Goal: Information Seeking & Learning: Check status

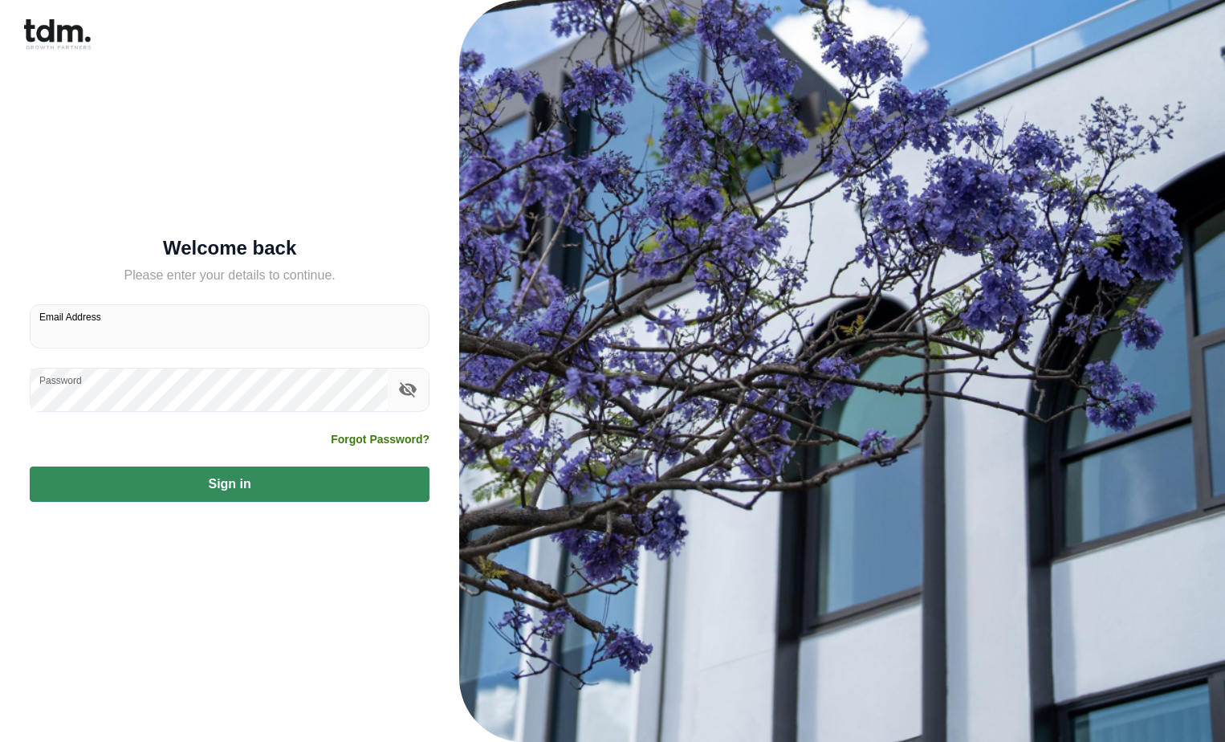
click at [116, 336] on input "Email Address" at bounding box center [230, 326] width 398 height 43
type input "**********"
click at [138, 479] on button "Sign in" at bounding box center [230, 483] width 400 height 35
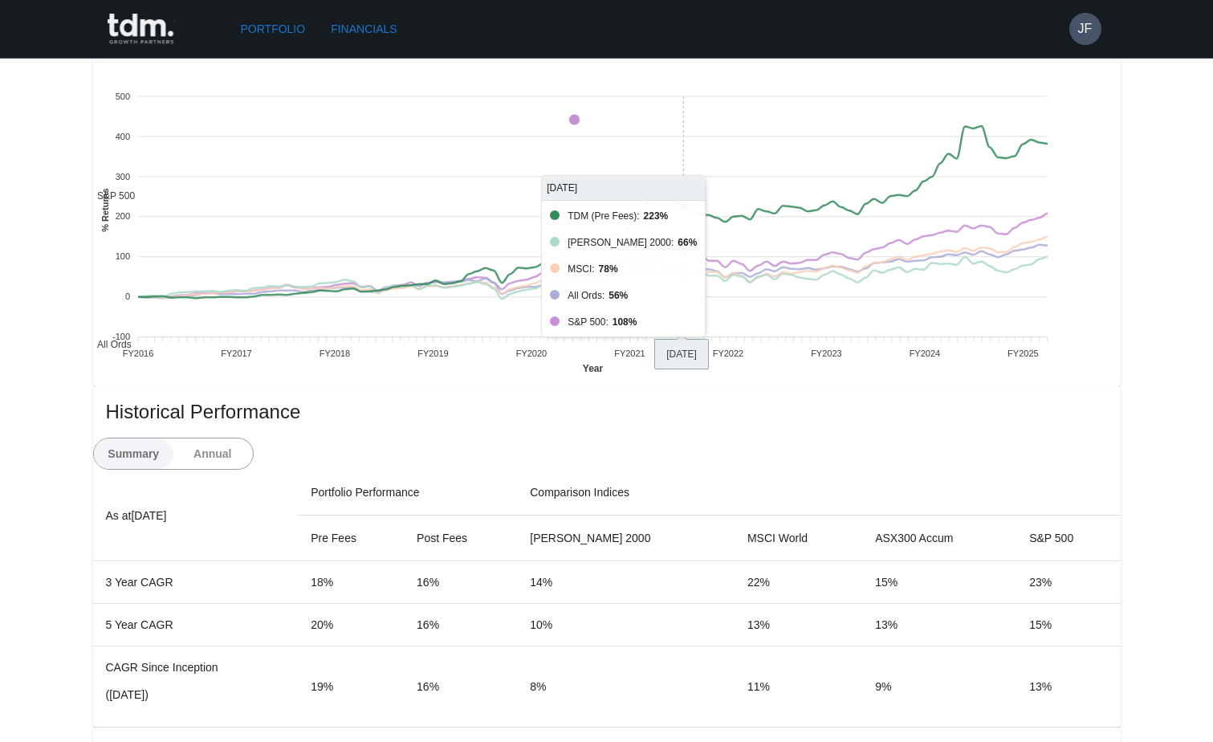
scroll to position [562, 0]
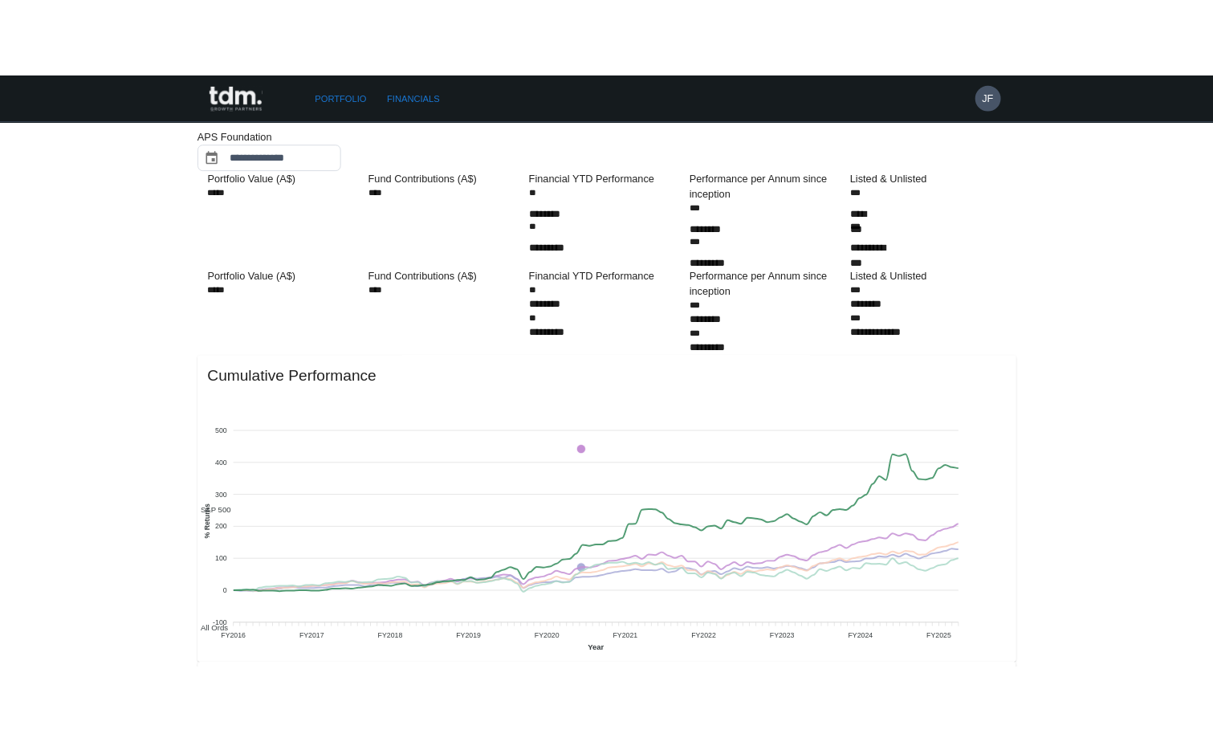
scroll to position [0, 0]
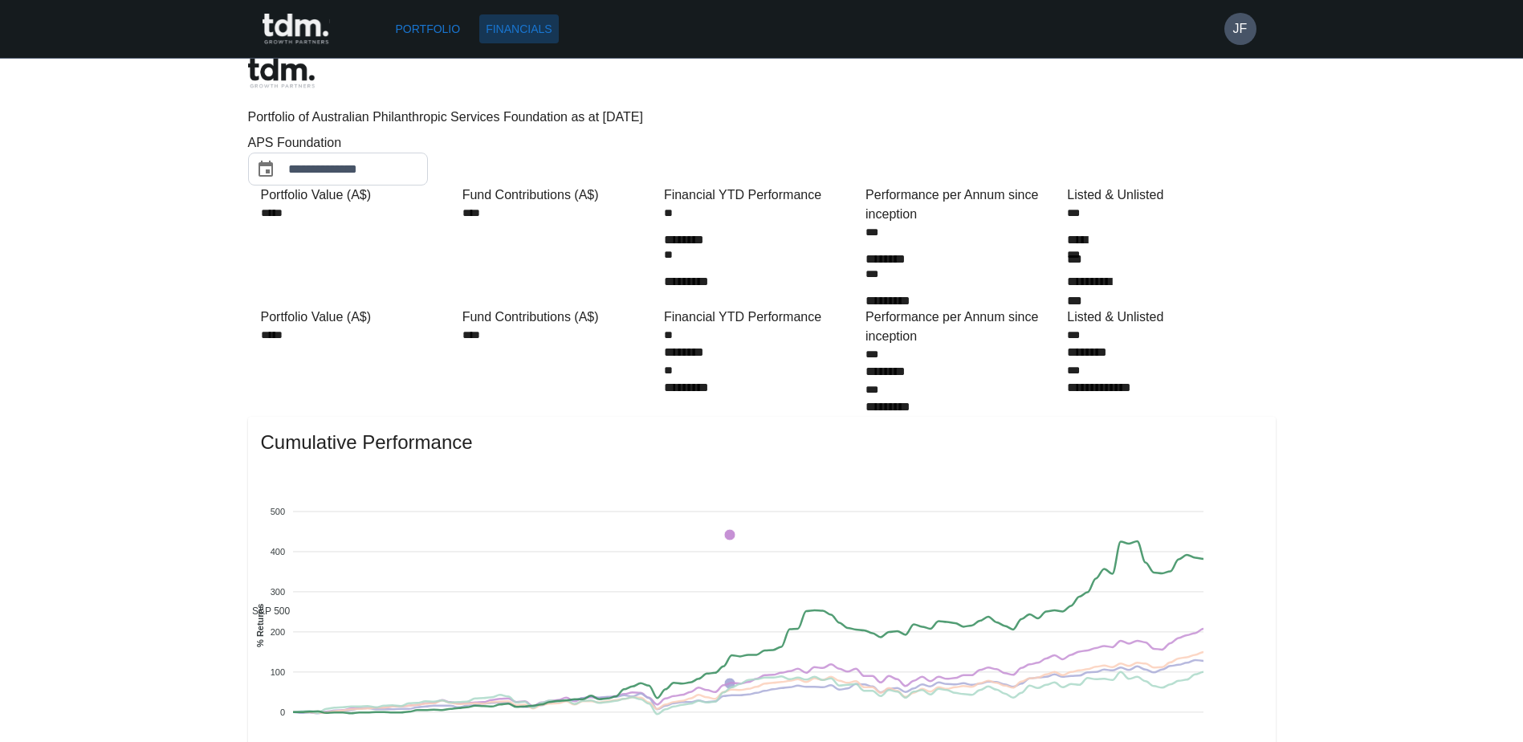
click at [524, 36] on link "Financials" at bounding box center [518, 29] width 79 height 30
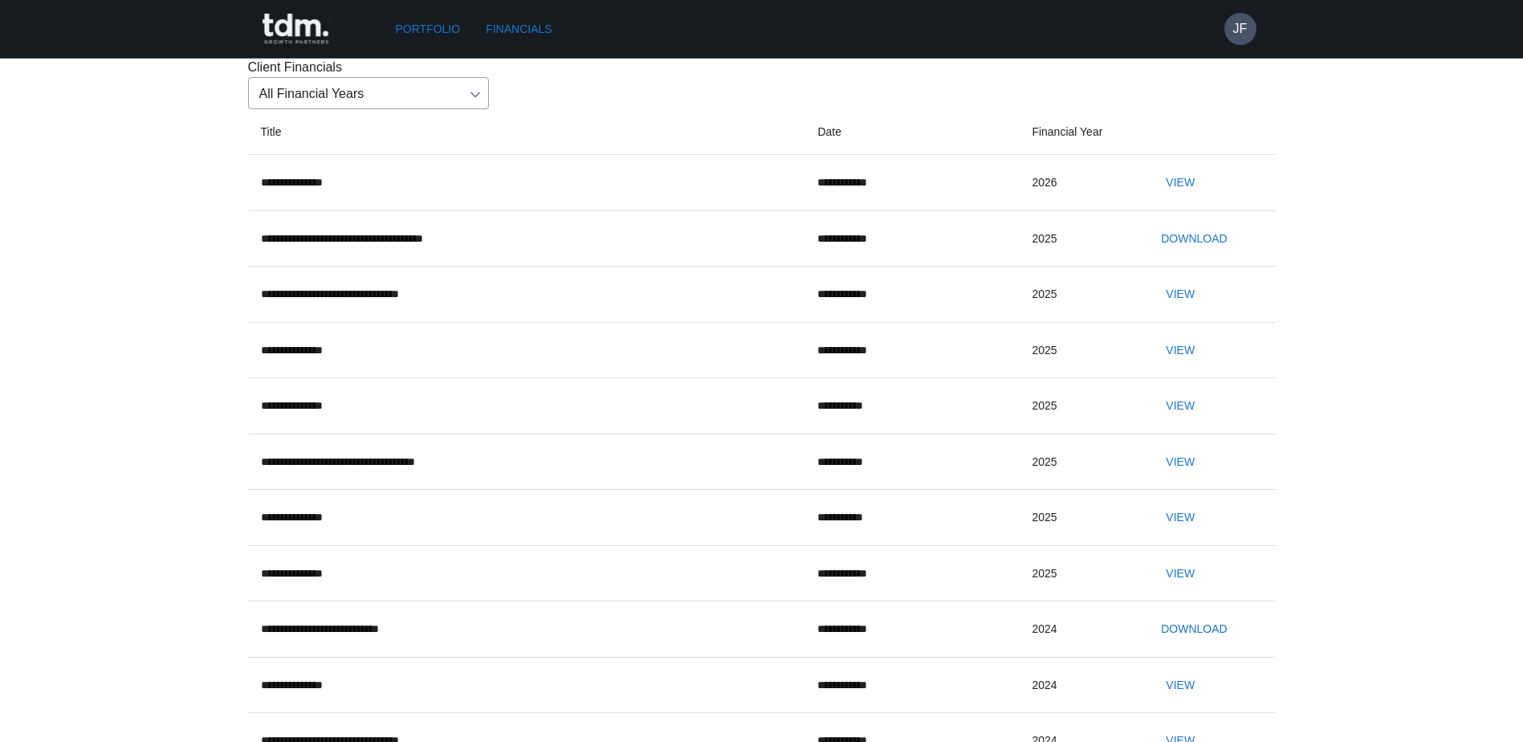
click at [1202, 197] on button "View" at bounding box center [1179, 183] width 51 height 30
